Goal: Task Accomplishment & Management: Manage account settings

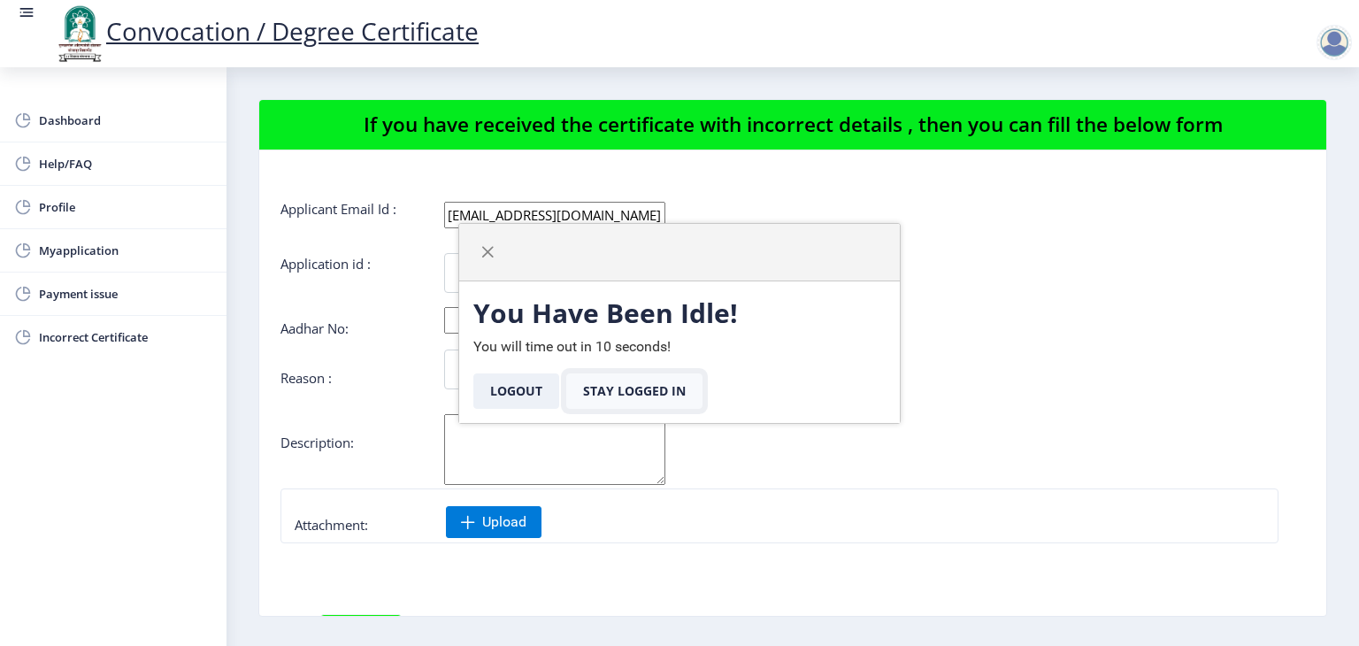
click at [637, 387] on button "Stay Logged In" at bounding box center [634, 390] width 136 height 35
click at [617, 387] on button "Stay Logged In" at bounding box center [634, 390] width 136 height 35
click at [488, 252] on span "button" at bounding box center [487, 252] width 14 height 14
click at [628, 388] on button "Stay Logged In" at bounding box center [634, 390] width 136 height 35
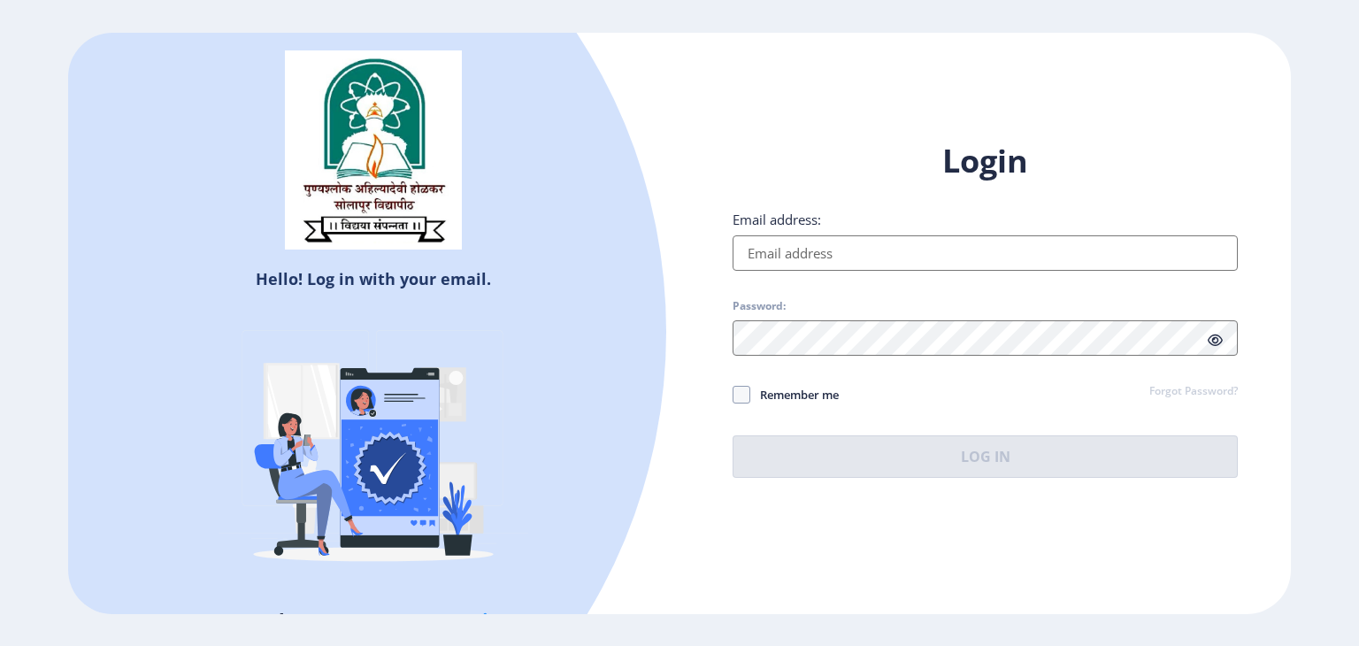
click at [820, 241] on input "Email address:" at bounding box center [984, 252] width 505 height 35
type input "[EMAIL_ADDRESS][DOMAIN_NAME]"
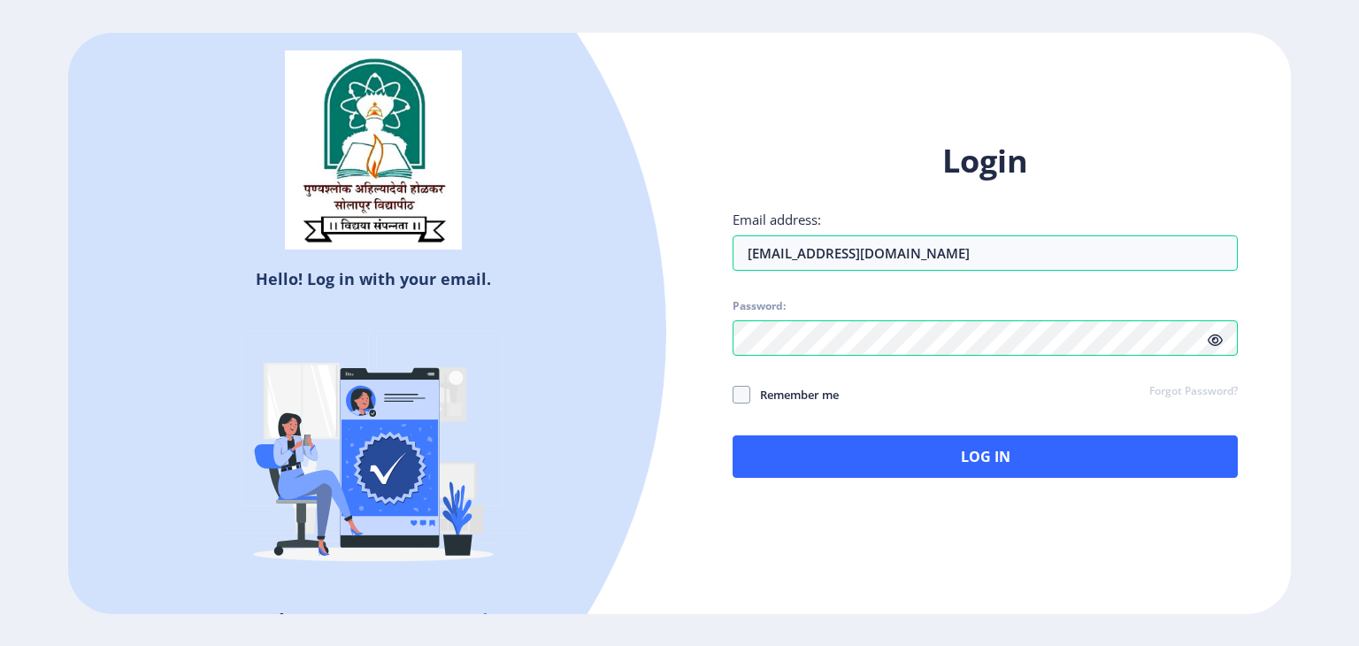
click at [1215, 337] on icon at bounding box center [1214, 339] width 15 height 13
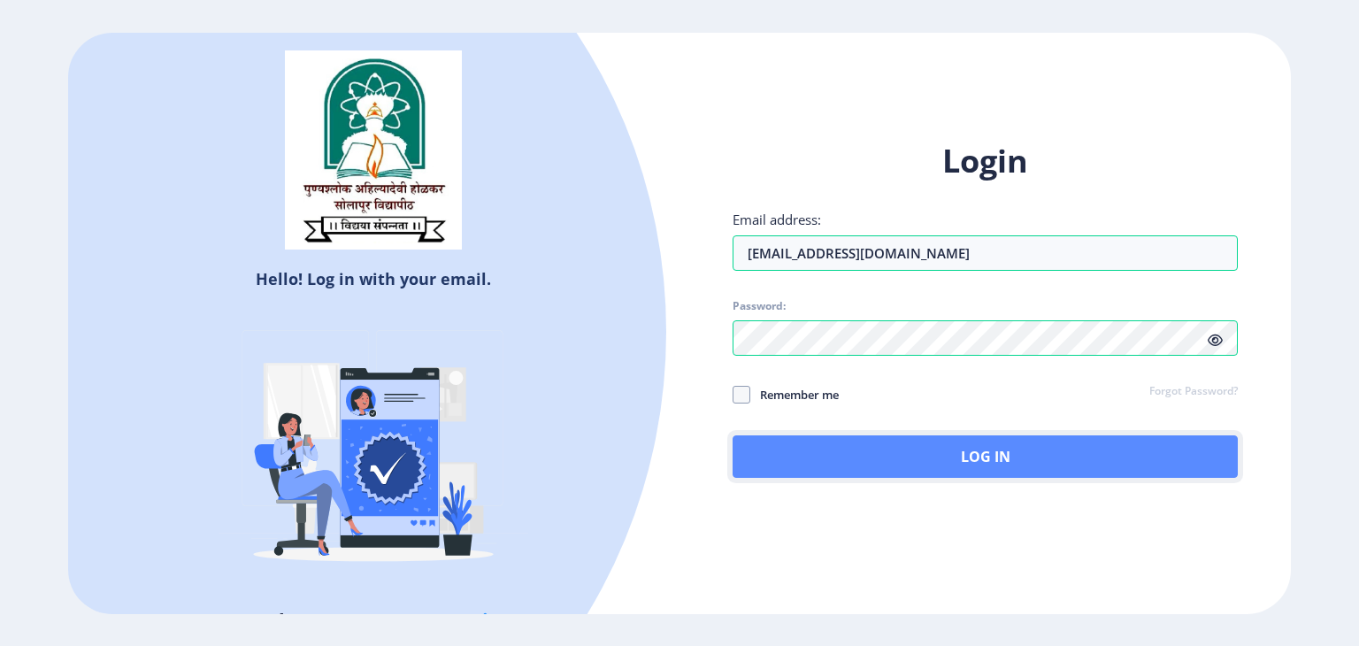
click at [834, 460] on button "Log In" at bounding box center [984, 456] width 505 height 42
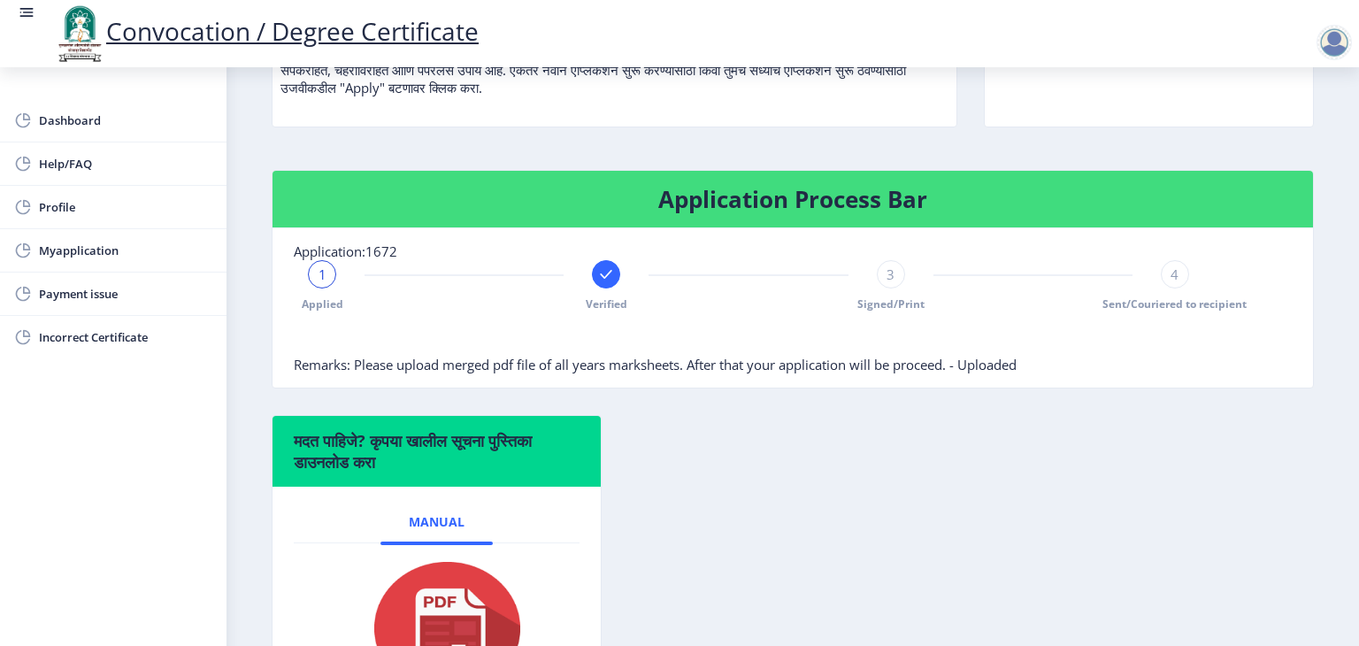
scroll to position [255, 0]
click at [886, 283] on span "3" at bounding box center [890, 274] width 8 height 18
click at [1176, 288] on div "4" at bounding box center [1174, 274] width 28 height 28
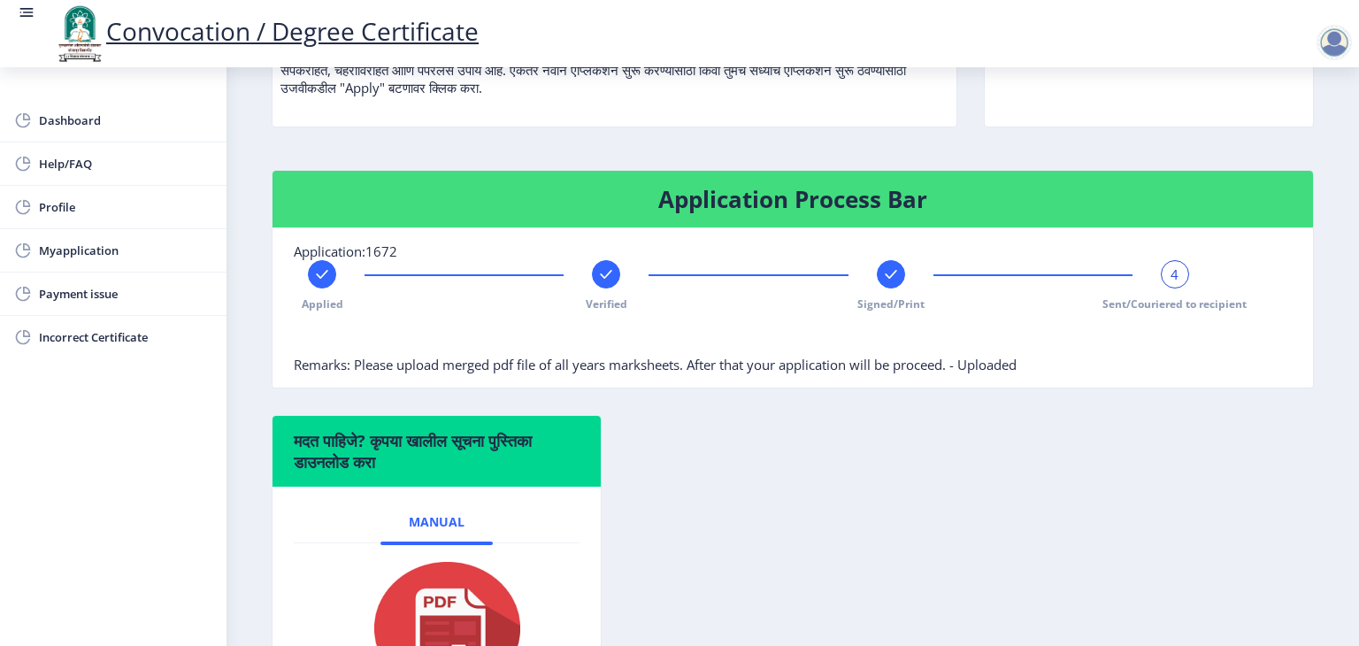
click at [1176, 288] on div "4" at bounding box center [1174, 274] width 28 height 28
click at [884, 279] on icon at bounding box center [889, 274] width 11 height 9
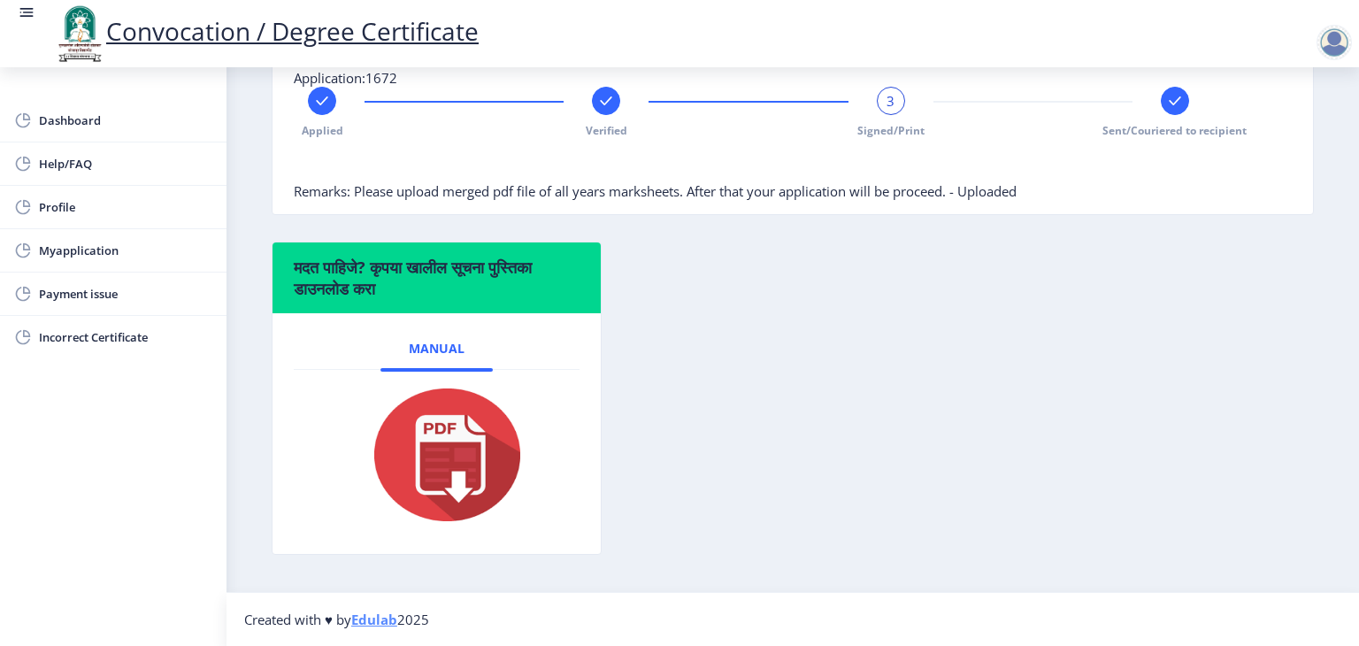
scroll to position [455, 0]
click at [81, 118] on span "Dashboard" at bounding box center [125, 120] width 173 height 21
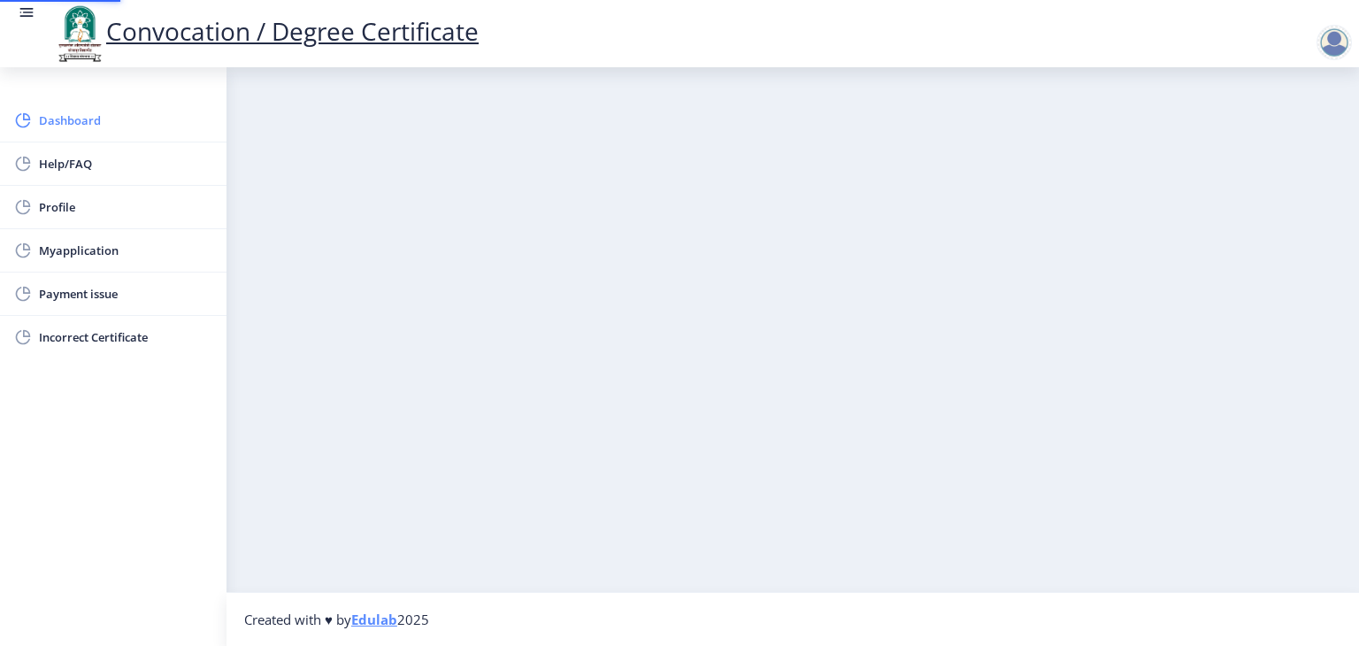
click at [81, 118] on span "Dashboard" at bounding box center [125, 120] width 173 height 21
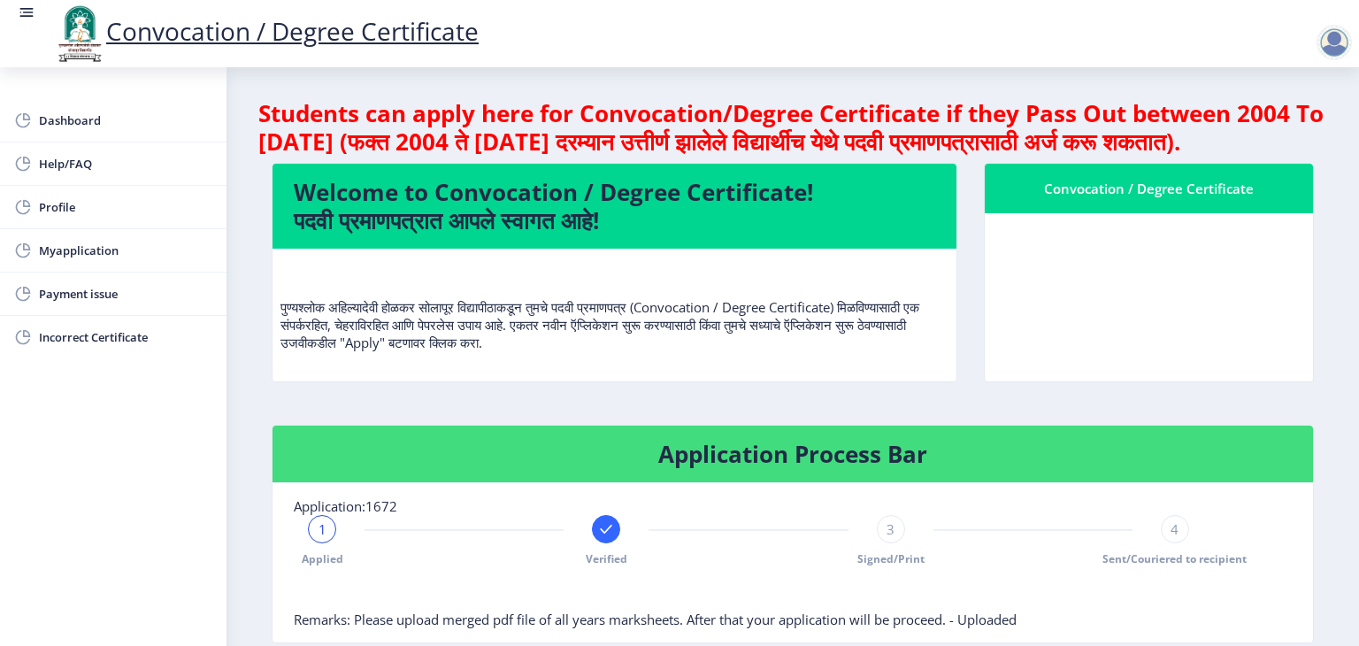
click at [22, 8] on rect at bounding box center [27, 13] width 18 height 18
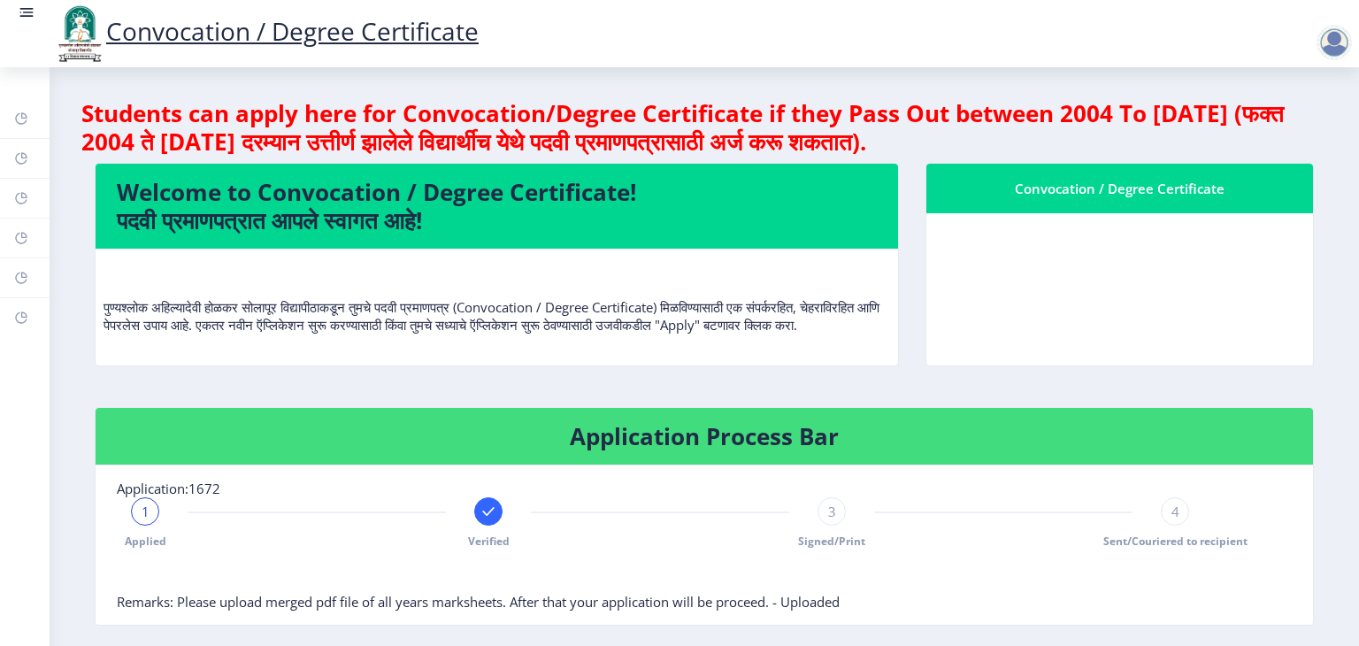
click at [22, 8] on rect at bounding box center [27, 13] width 18 height 18
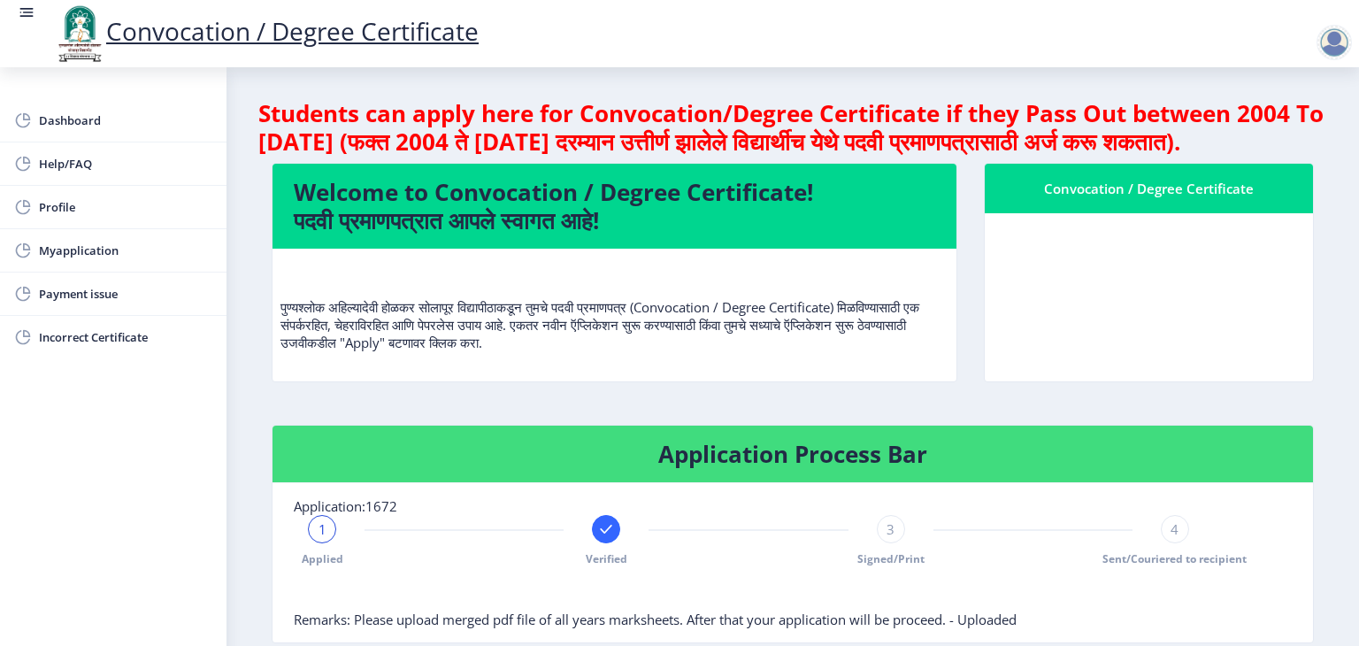
click at [22, 8] on rect at bounding box center [27, 13] width 18 height 18
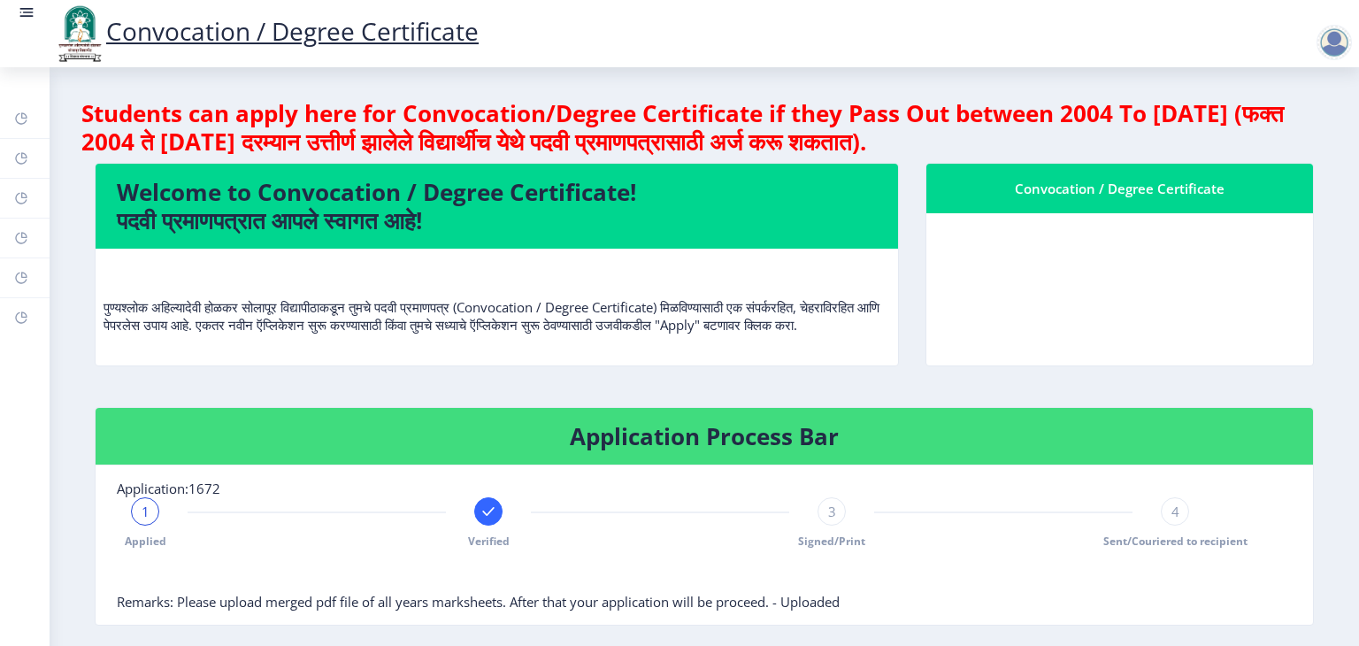
click at [22, 8] on rect at bounding box center [27, 13] width 18 height 18
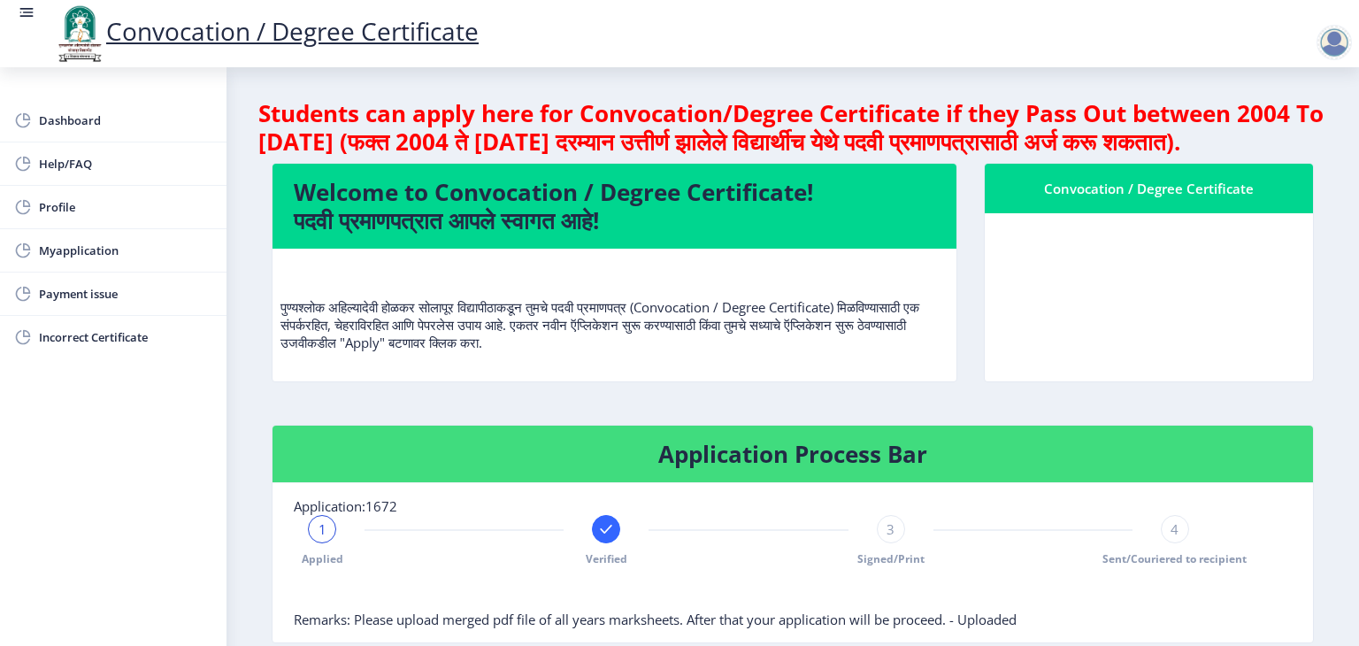
click at [1320, 36] on div at bounding box center [1333, 42] width 35 height 35
